Goal: Task Accomplishment & Management: Use online tool/utility

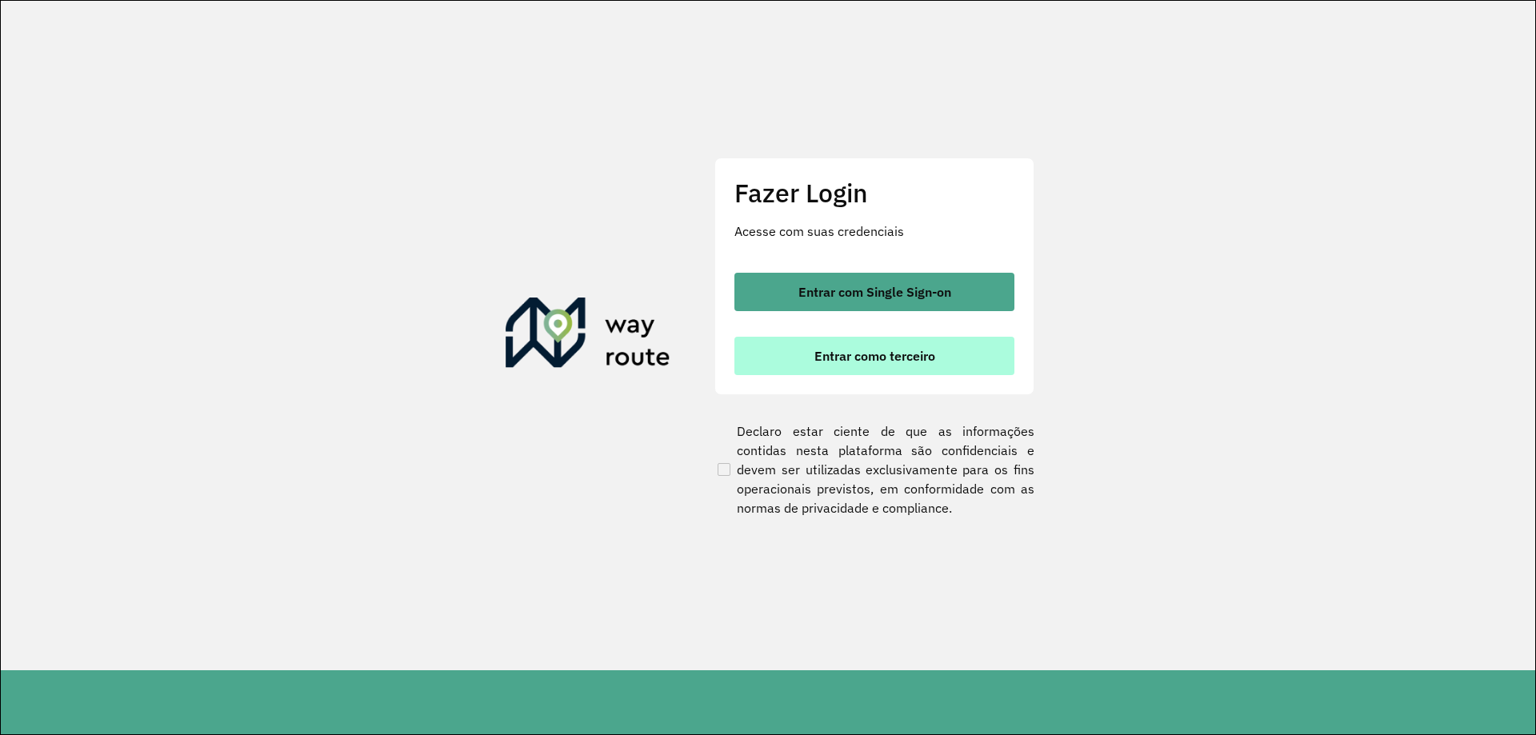
click at [875, 347] on button "Entrar como terceiro" at bounding box center [874, 356] width 280 height 38
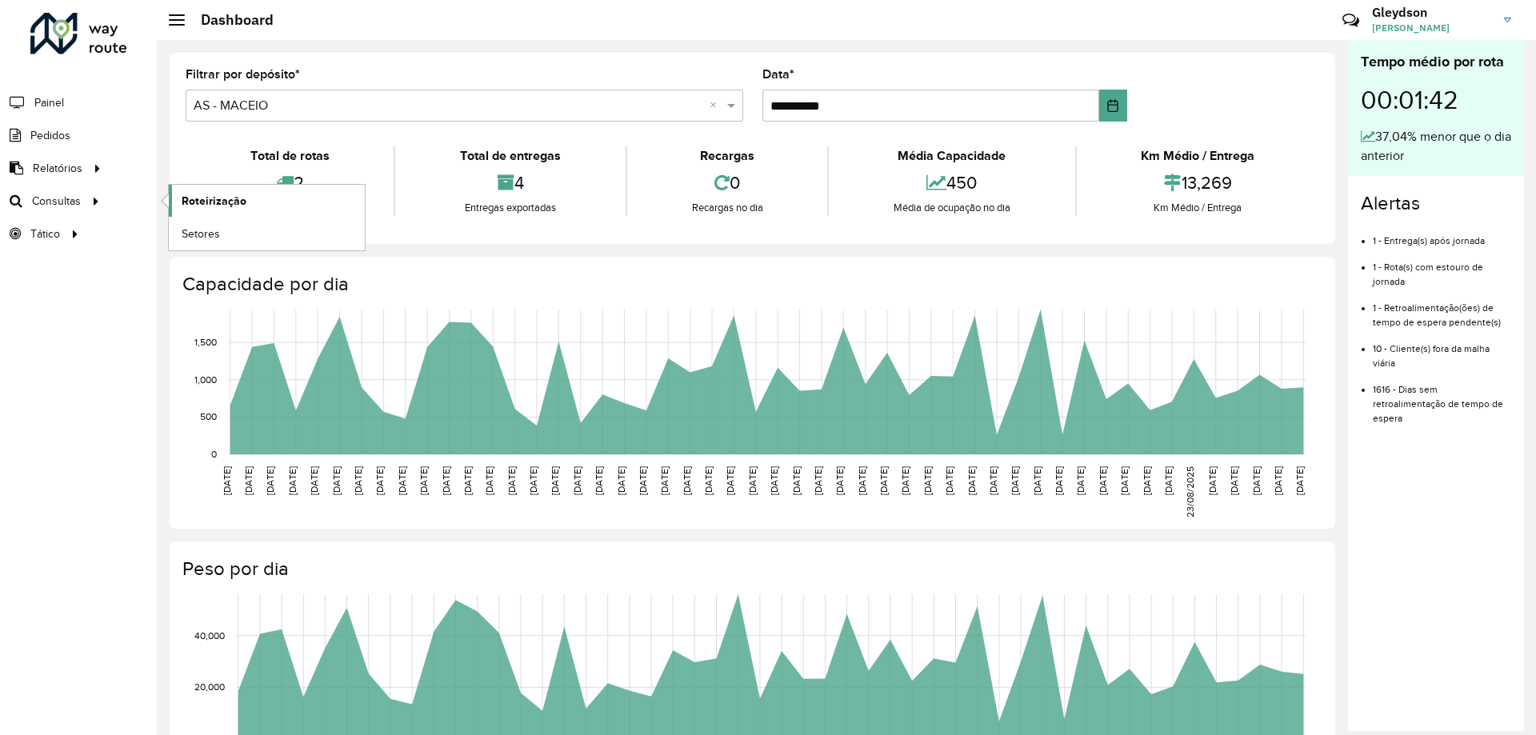
click at [286, 194] on link "Roteirização" at bounding box center [267, 201] width 196 height 32
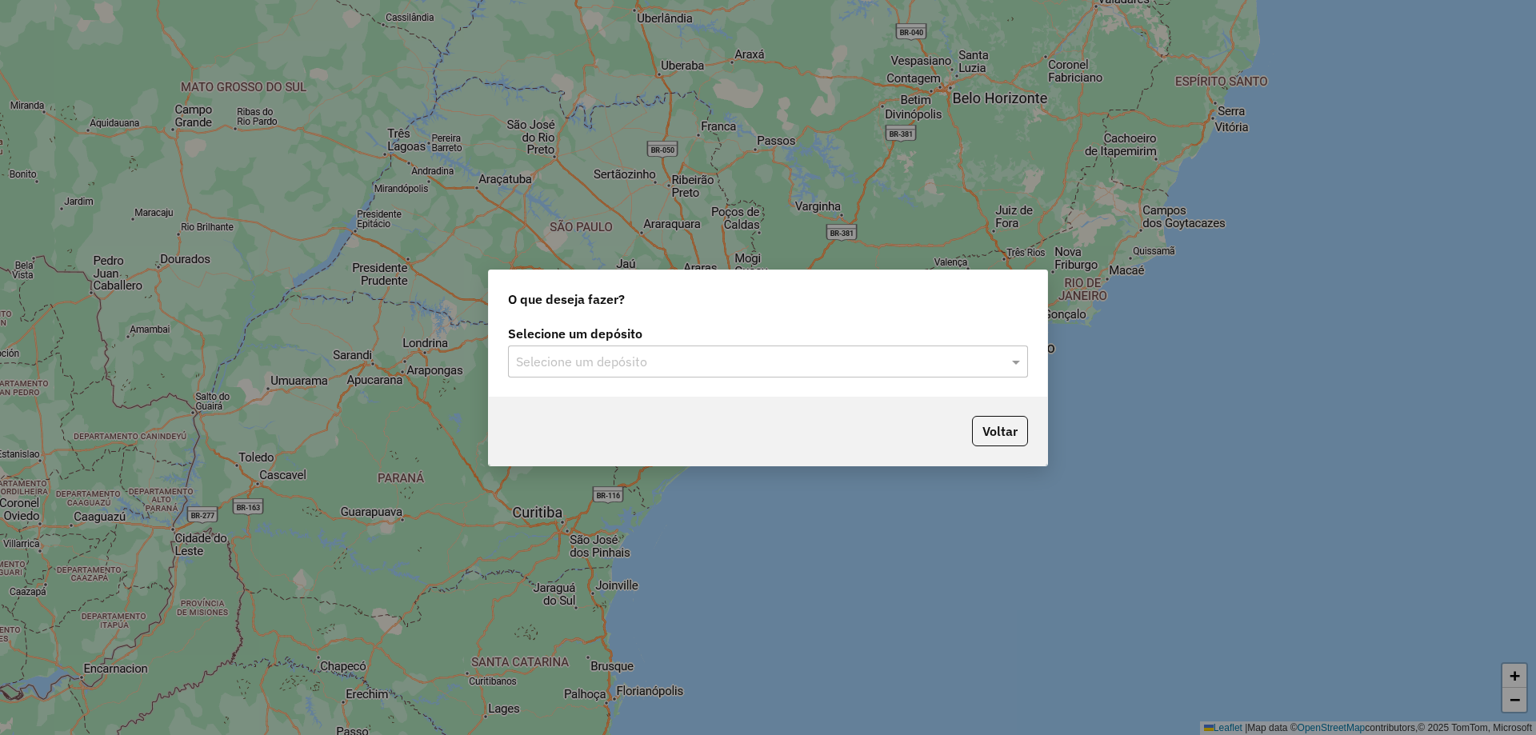
click at [797, 362] on input "text" at bounding box center [752, 362] width 472 height 19
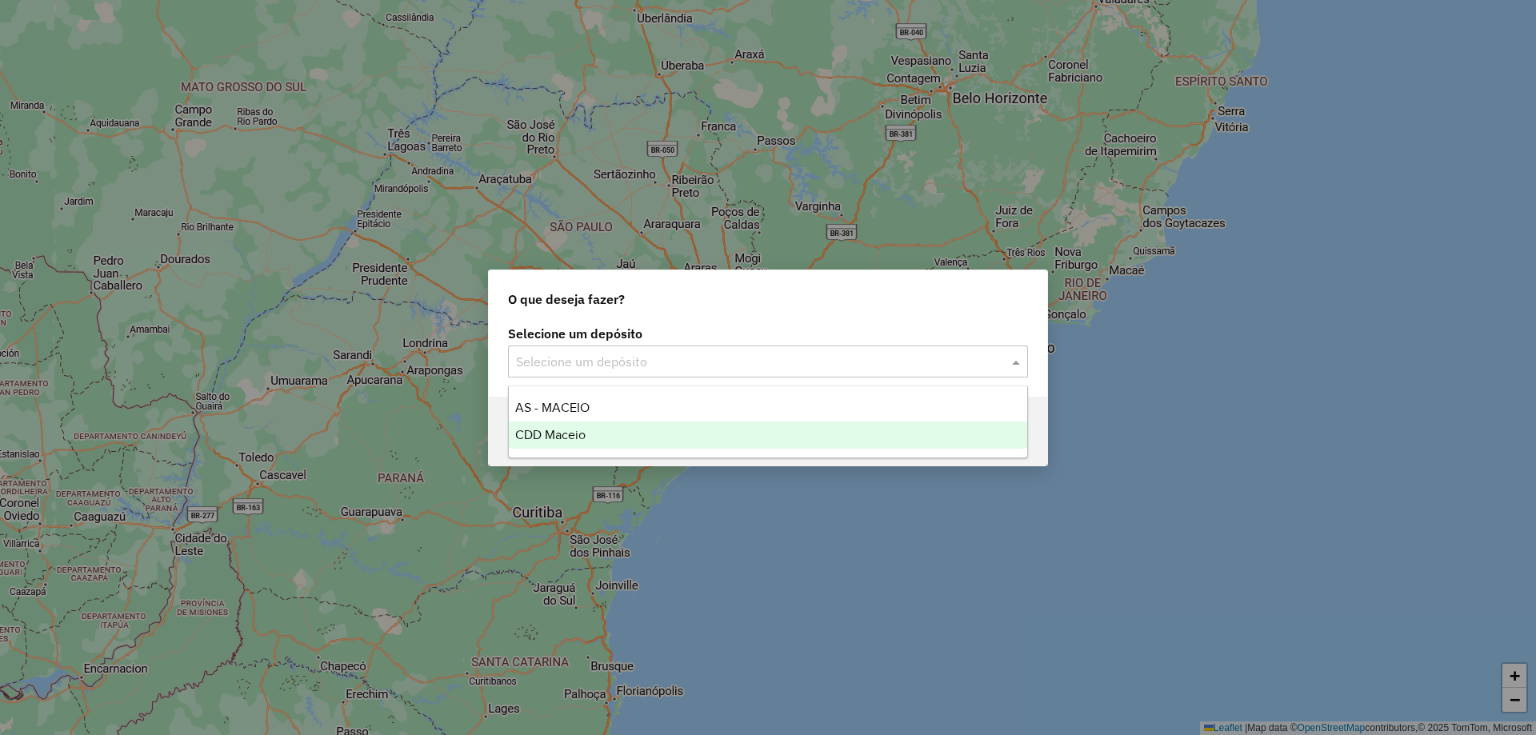
click at [582, 433] on span "CDD Maceio" at bounding box center [550, 435] width 70 height 14
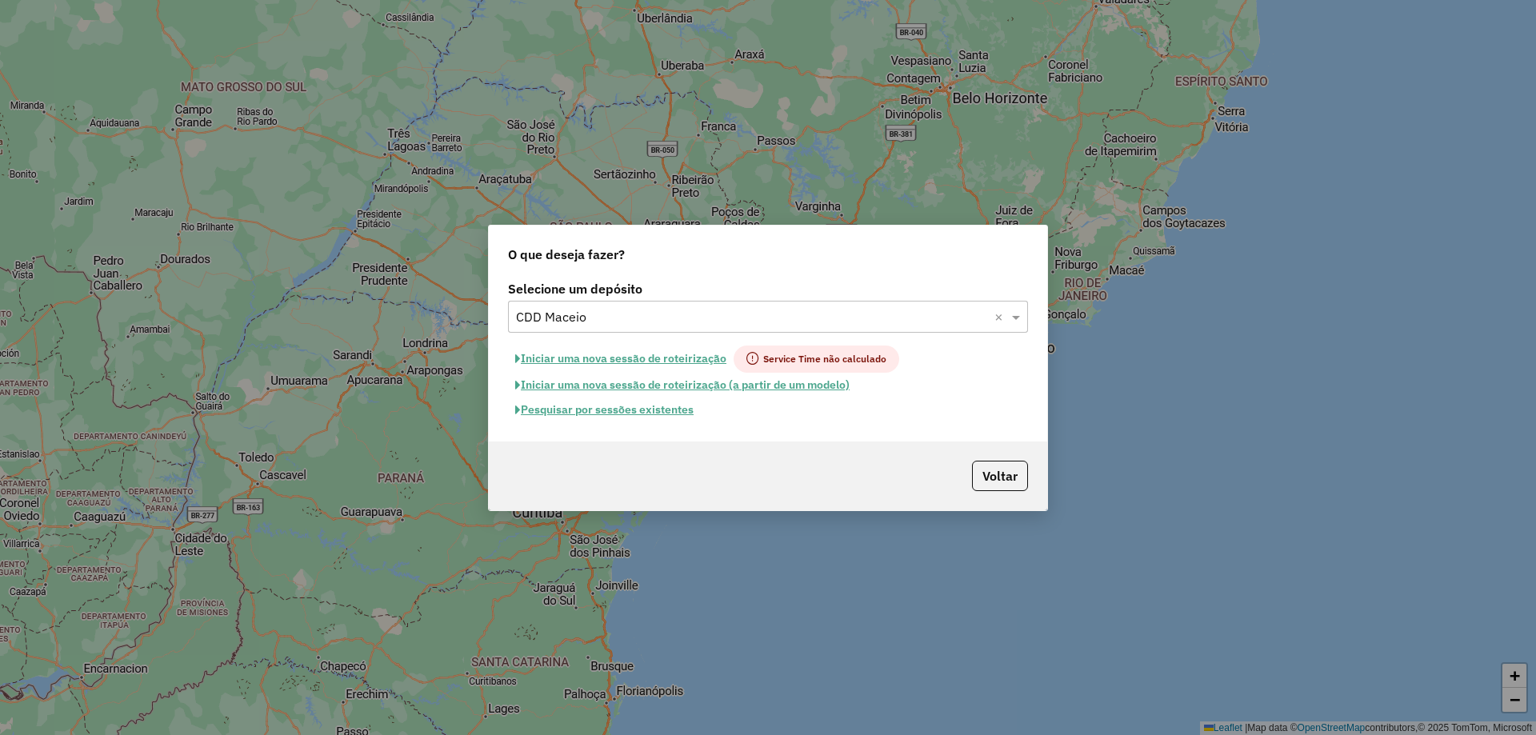
click at [608, 412] on button "Pesquisar por sessões existentes" at bounding box center [604, 409] width 193 height 25
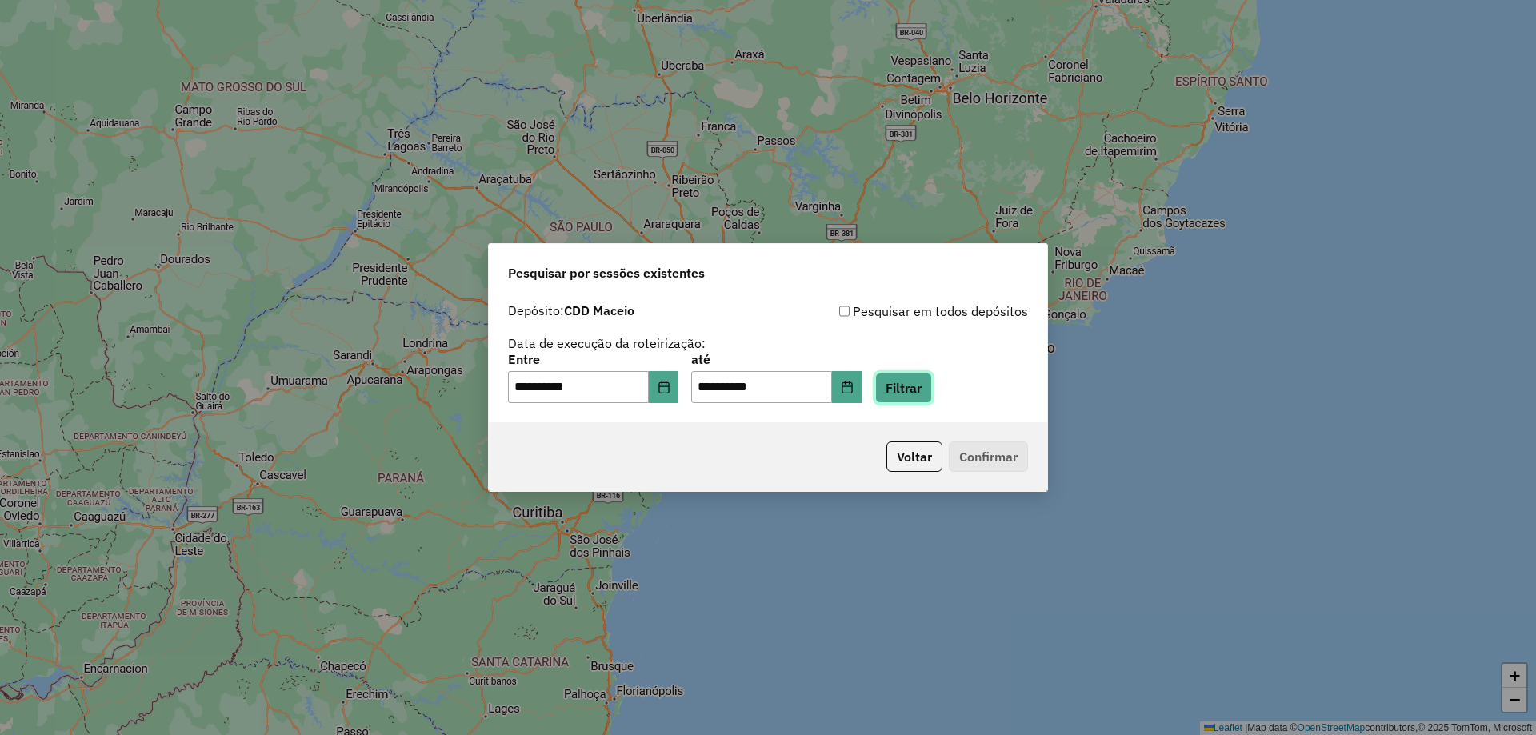
click at [923, 385] on button "Filtrar" at bounding box center [903, 388] width 57 height 30
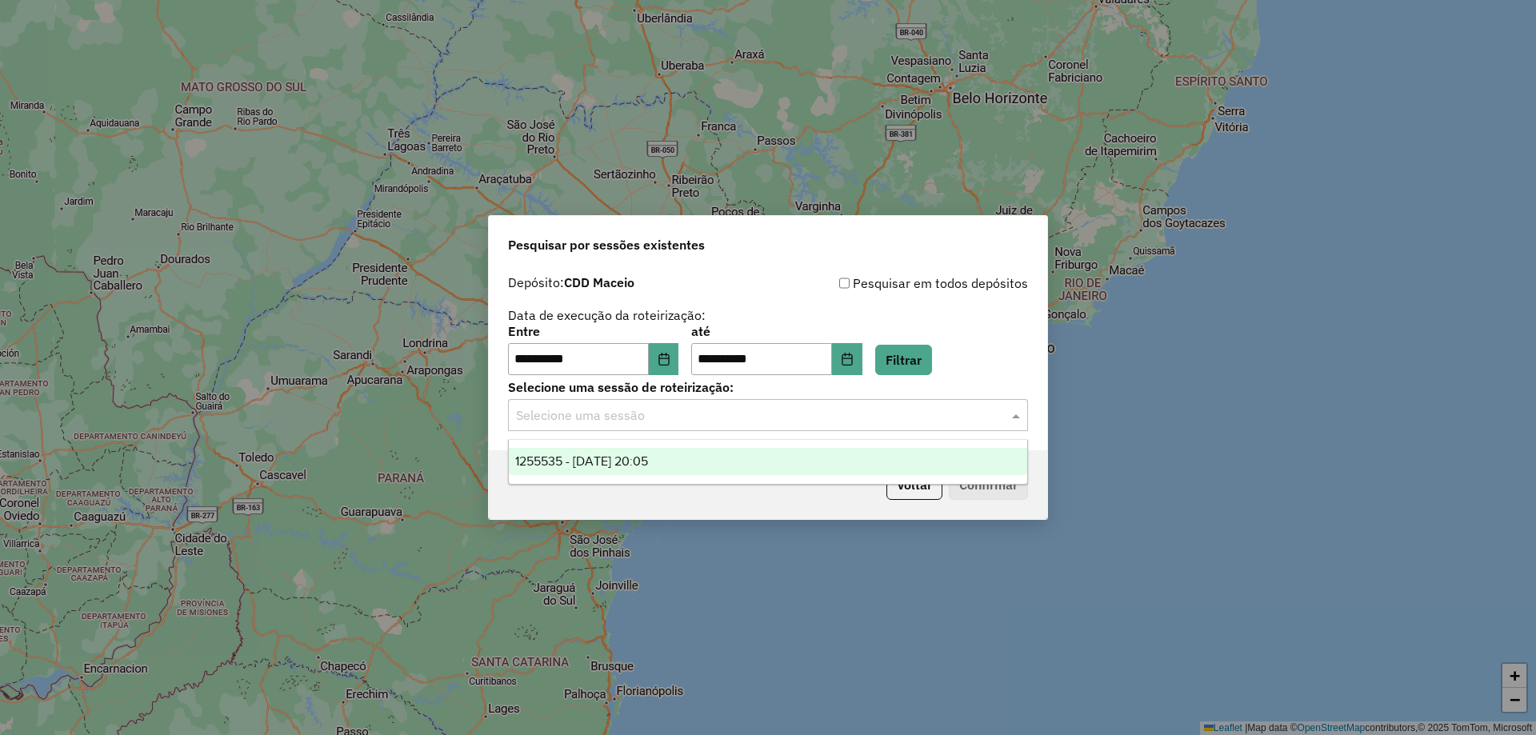
click at [859, 420] on input "text" at bounding box center [752, 415] width 472 height 19
click at [753, 460] on div "1255535 - 29/08/2025 20:05" at bounding box center [768, 461] width 518 height 27
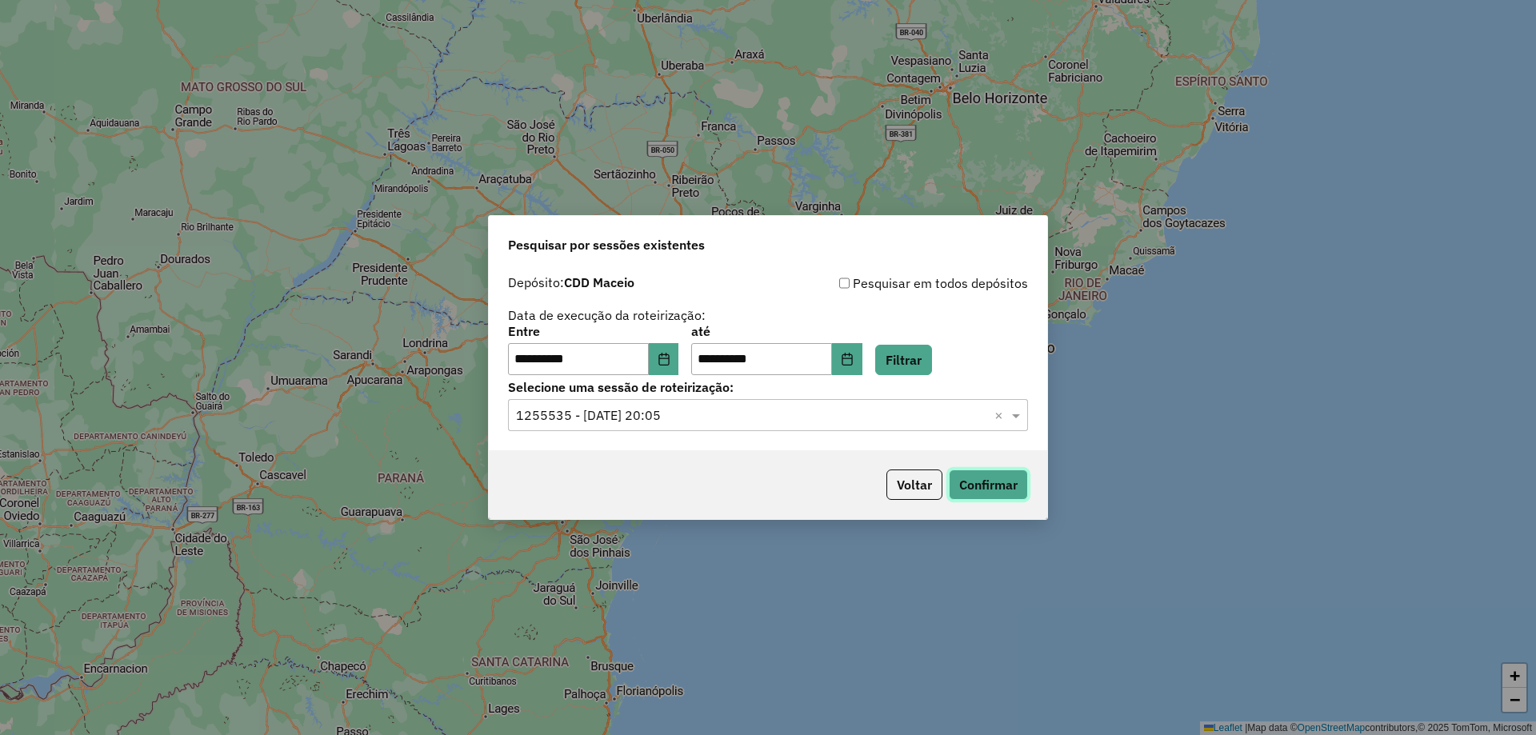
click at [977, 488] on button "Confirmar" at bounding box center [988, 484] width 79 height 30
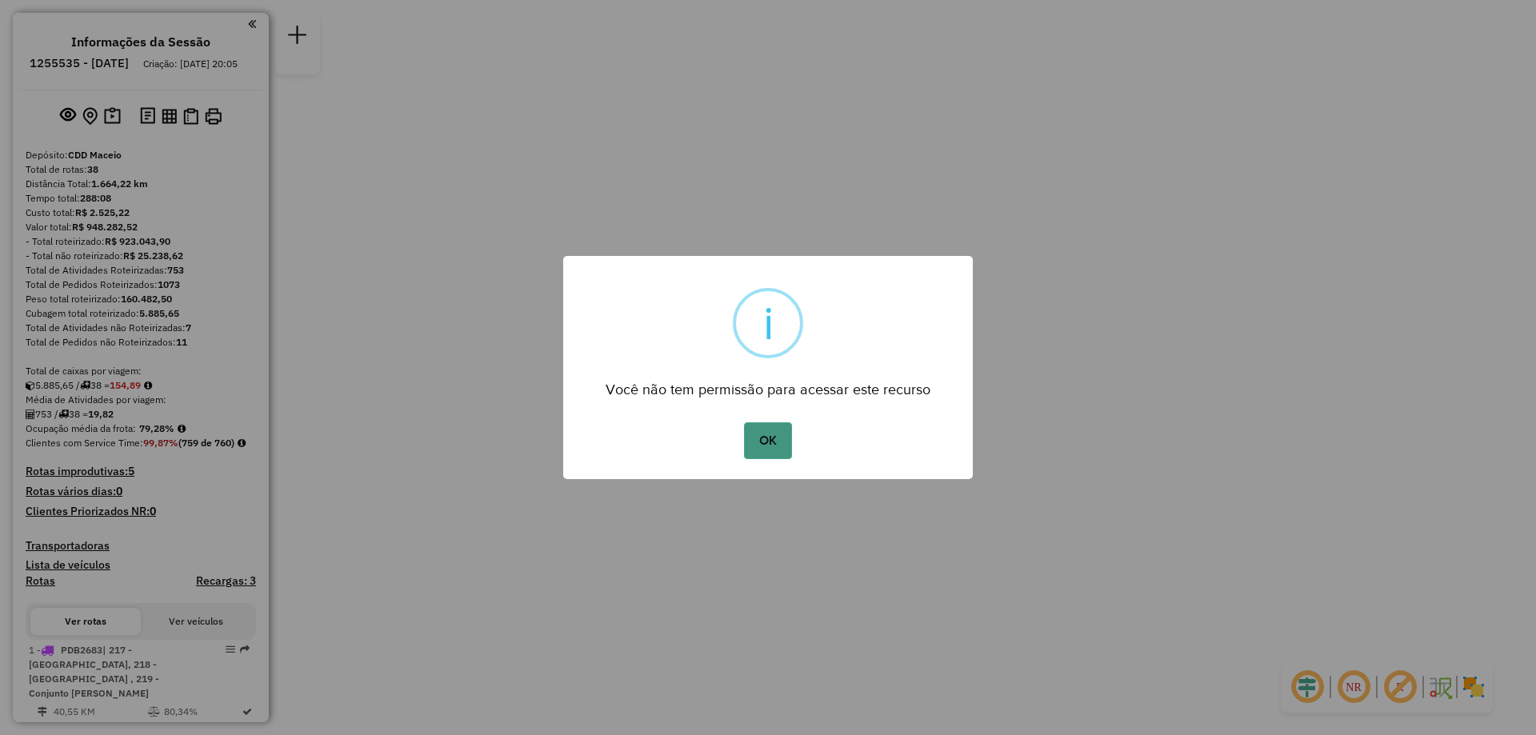
click at [790, 439] on button "OK" at bounding box center [767, 440] width 47 height 37
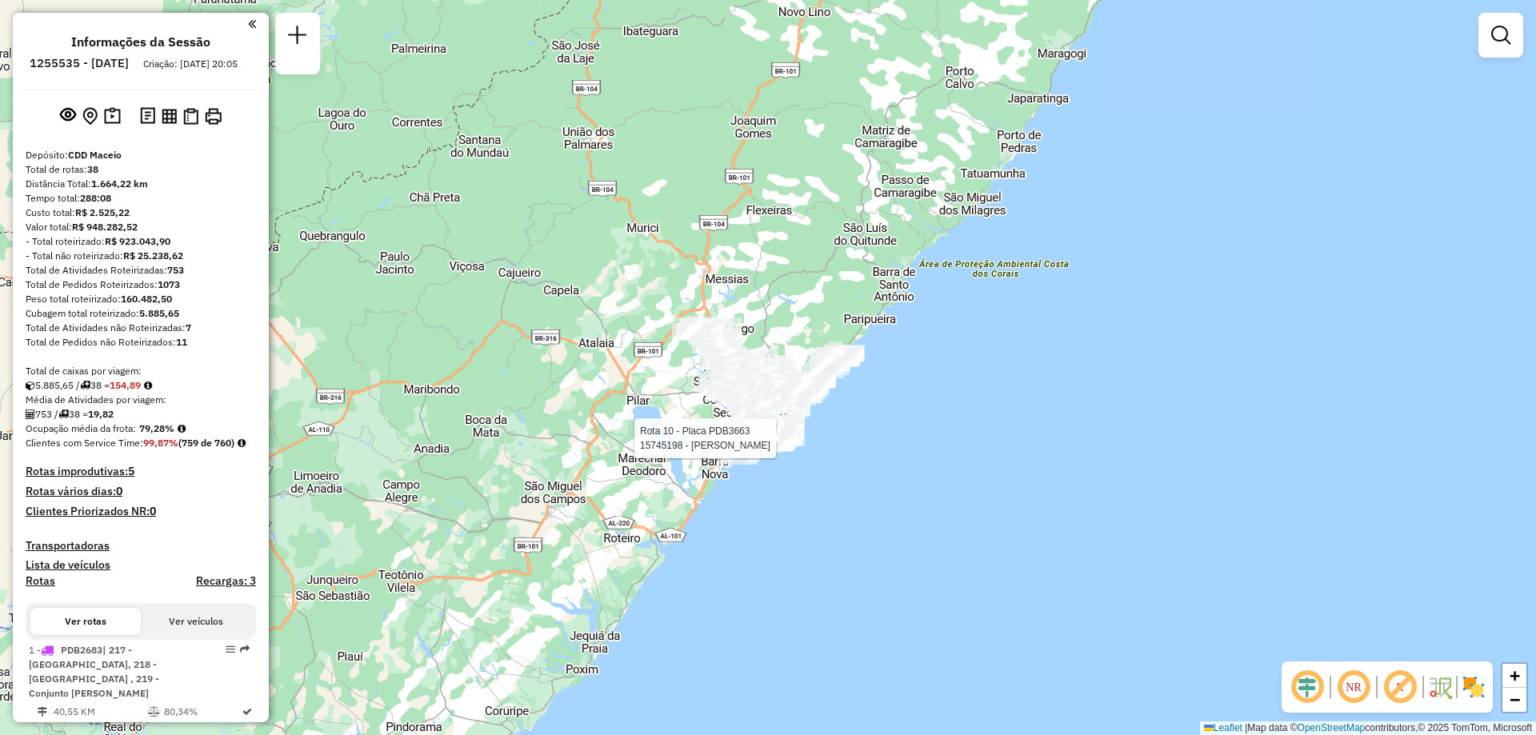
scroll to position [415, 0]
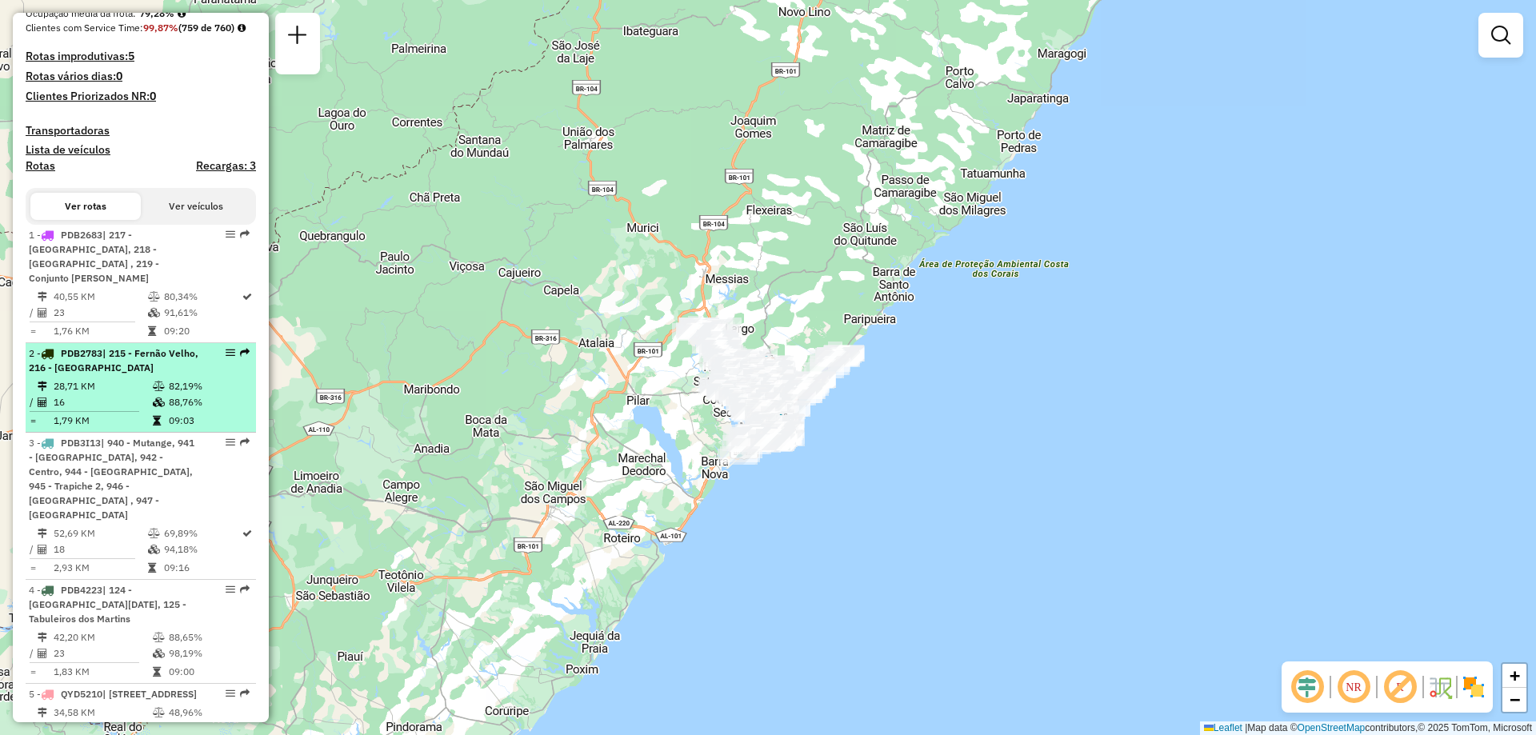
select select "**********"
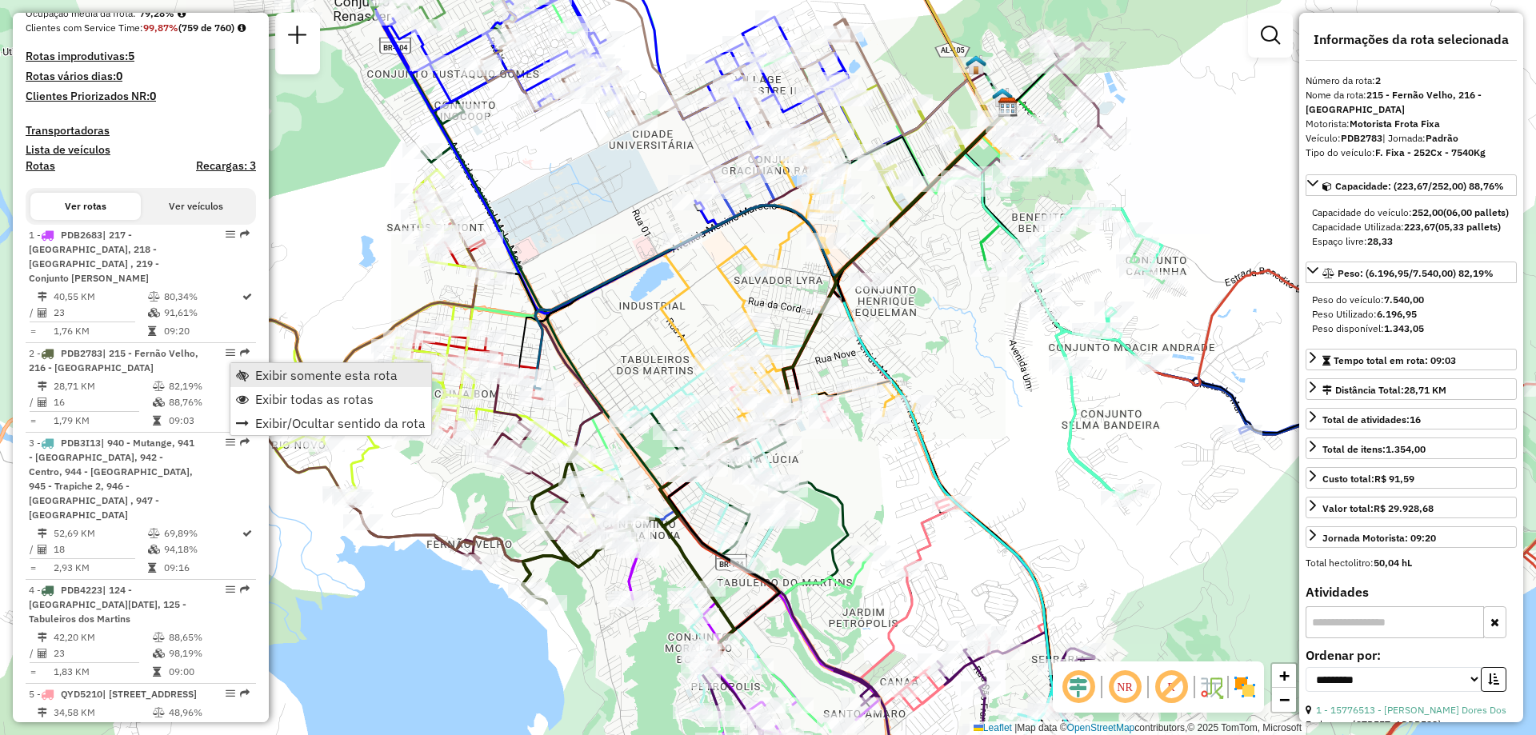
click at [326, 374] on span "Exibir somente esta rota" at bounding box center [326, 375] width 142 height 13
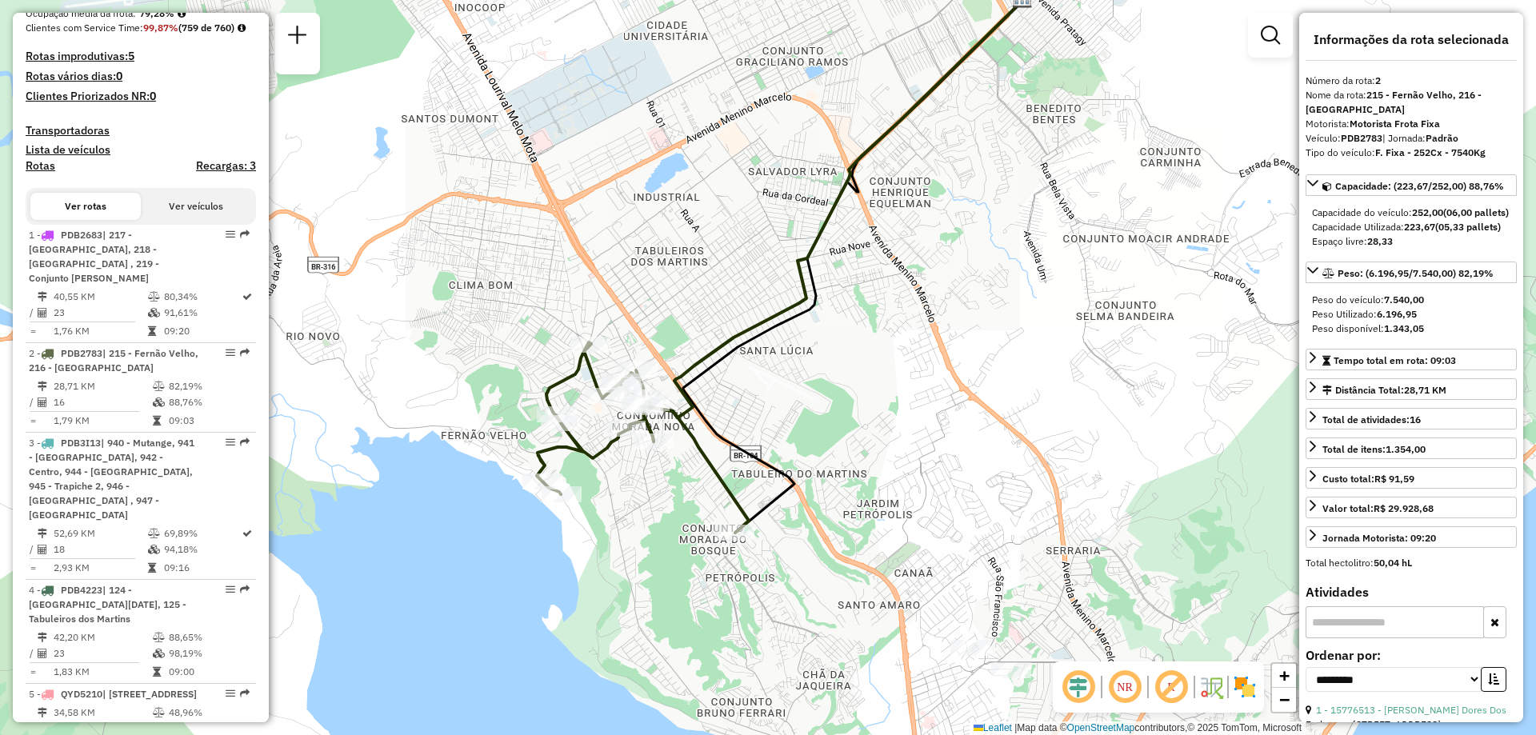
drag, startPoint x: 724, startPoint y: 445, endPoint x: 739, endPoint y: 336, distance: 109.8
click at [739, 336] on icon at bounding box center [833, 213] width 378 height 457
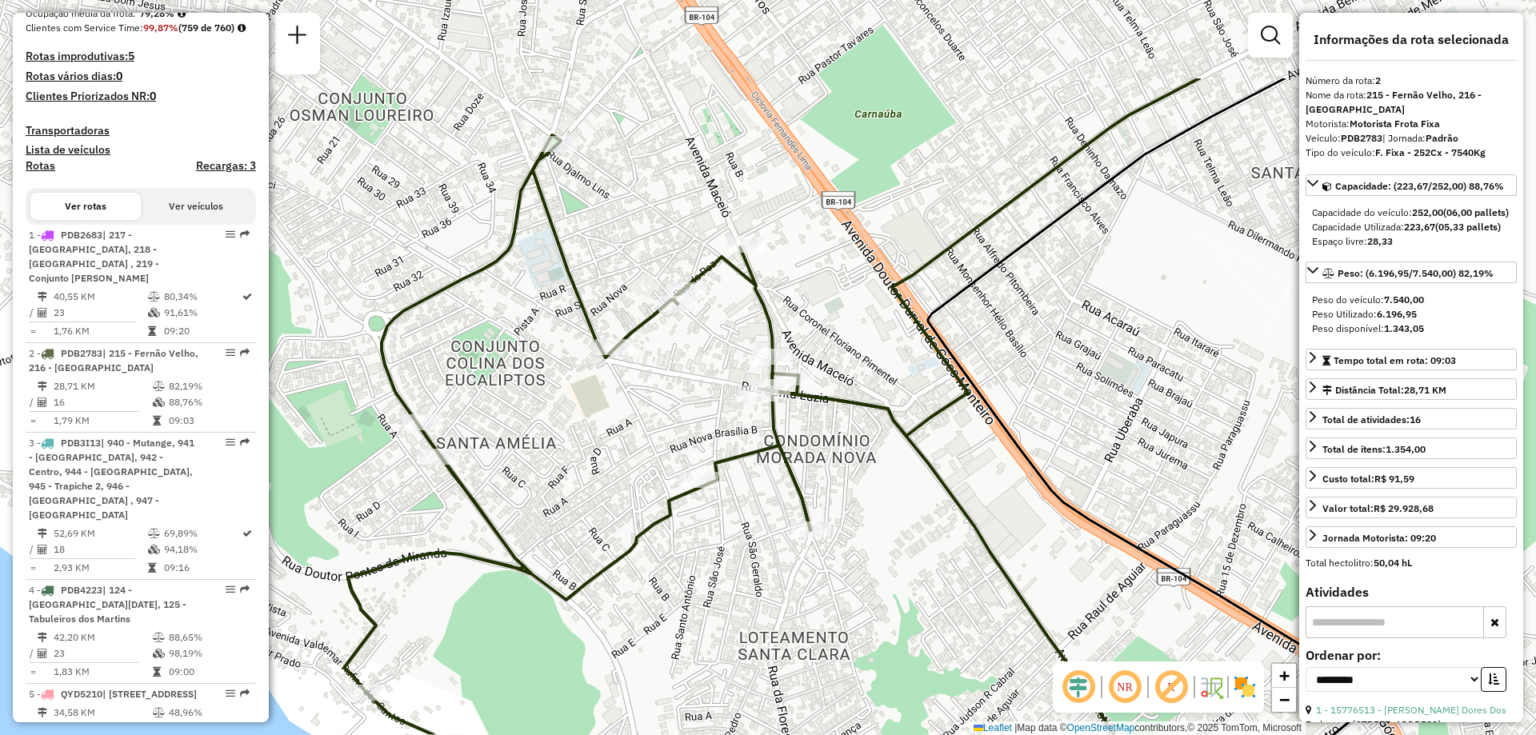
drag, startPoint x: 709, startPoint y: 141, endPoint x: 745, endPoint y: 291, distance: 154.6
click at [745, 291] on div "Janela de atendimento Grade de atendimento Capacidade Transportadoras Veículos …" at bounding box center [768, 367] width 1536 height 735
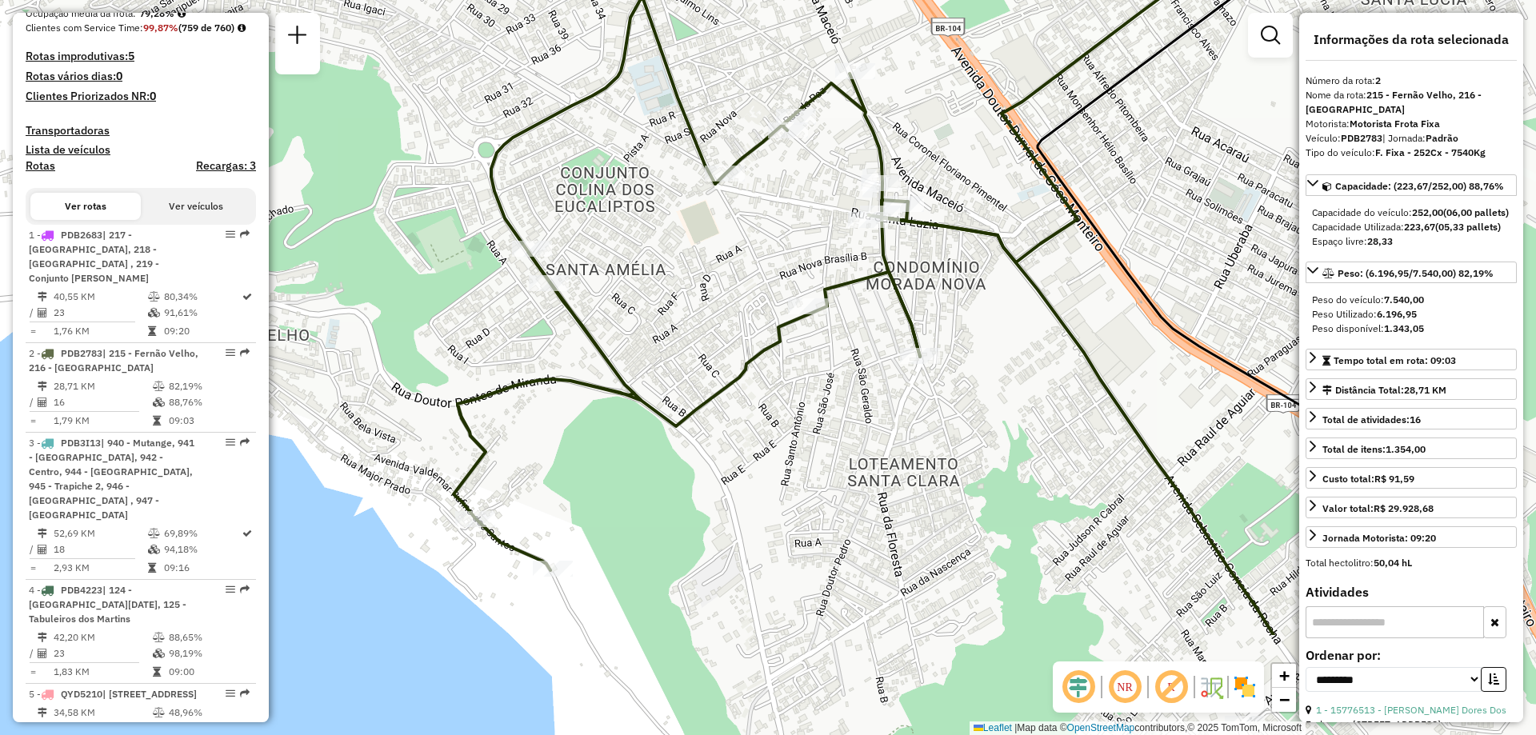
drag, startPoint x: 556, startPoint y: 477, endPoint x: 656, endPoint y: 309, distance: 195.5
click at [656, 309] on div "Janela de atendimento Grade de atendimento Capacidade Transportadoras Veículos …" at bounding box center [768, 367] width 1536 height 735
